Goal: Information Seeking & Learning: Learn about a topic

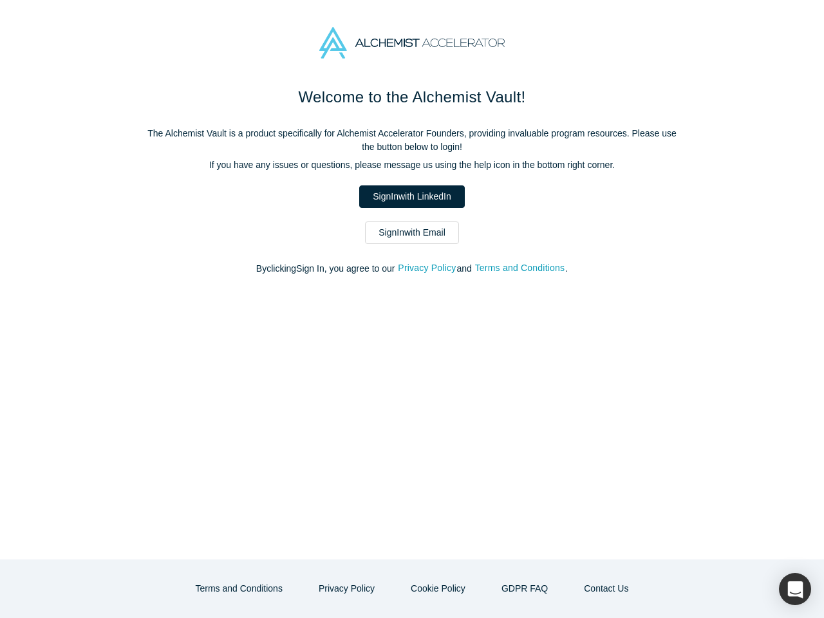
click at [429, 269] on button "Privacy Policy" at bounding box center [426, 268] width 59 height 15
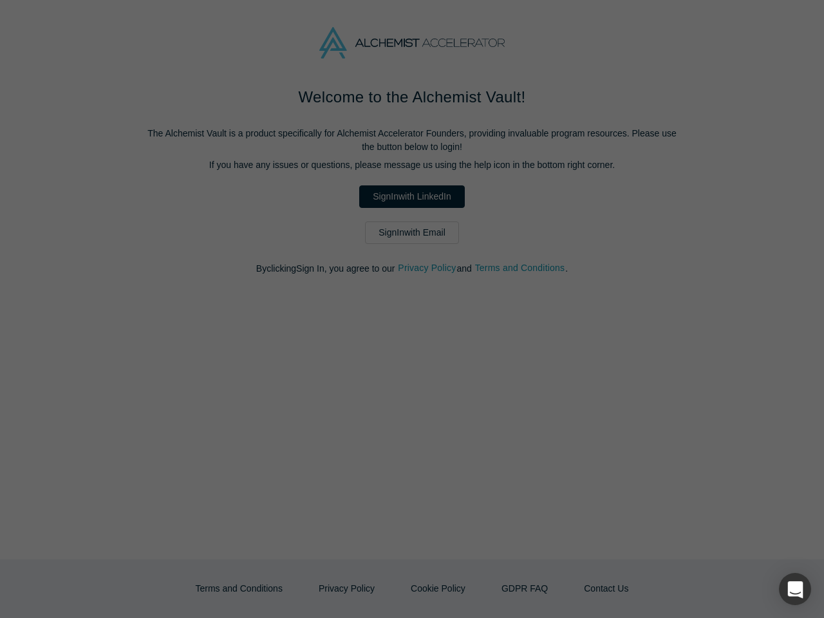
click at [522, 269] on strong "Who is the responsible party for the recording of data on this website (i.e. th…" at bounding box center [408, 273] width 298 height 24
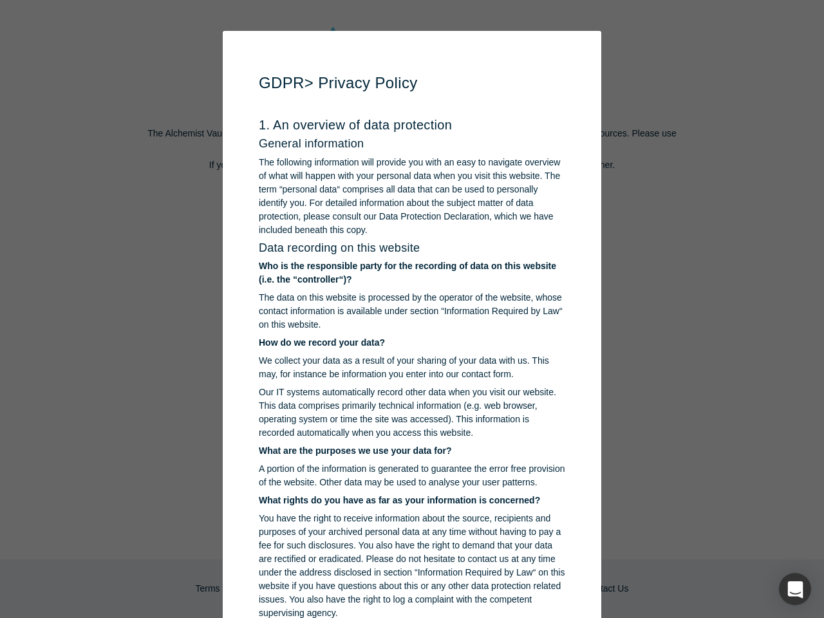
click at [351, 589] on p "You have the right to receive information about the source, recipients and purp…" at bounding box center [412, 566] width 307 height 108
click at [437, 589] on p "You have the right to receive information about the source, recipients and purp…" at bounding box center [412, 566] width 307 height 108
click at [795, 589] on div "button" at bounding box center [795, 589] width 32 height 32
